Goal: Information Seeking & Learning: Find specific fact

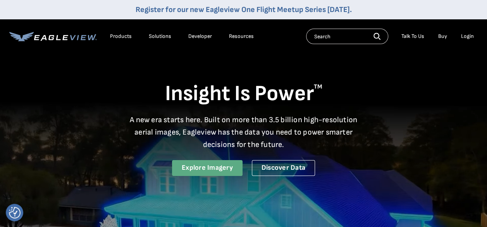
click at [200, 169] on link "Explore Imagery" at bounding box center [207, 168] width 70 height 16
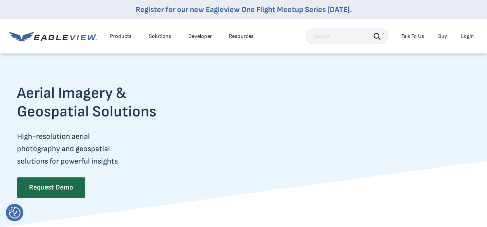
scroll to position [8, 0]
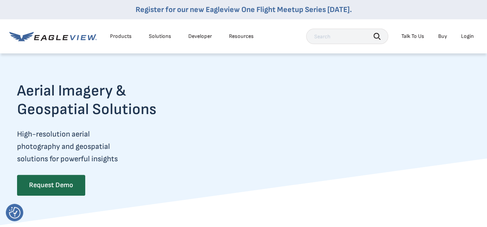
click at [321, 37] on input "text" at bounding box center [347, 36] width 82 height 15
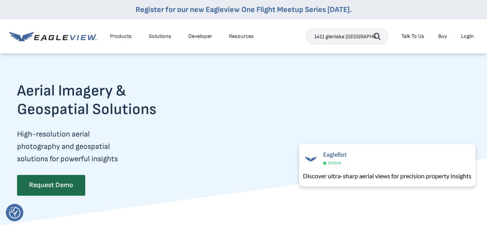
click at [377, 36] on icon "button" at bounding box center [376, 36] width 7 height 7
click at [358, 38] on input "1411 glenlake [GEOGRAPHIC_DATA]" at bounding box center [347, 36] width 82 height 15
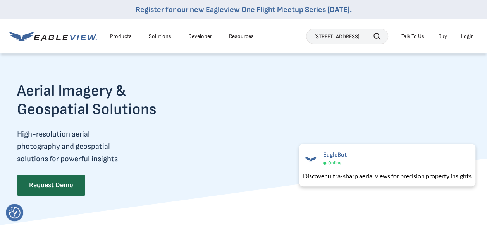
type input "[STREET_ADDRESS]"
